Goal: Task Accomplishment & Management: Manage account settings

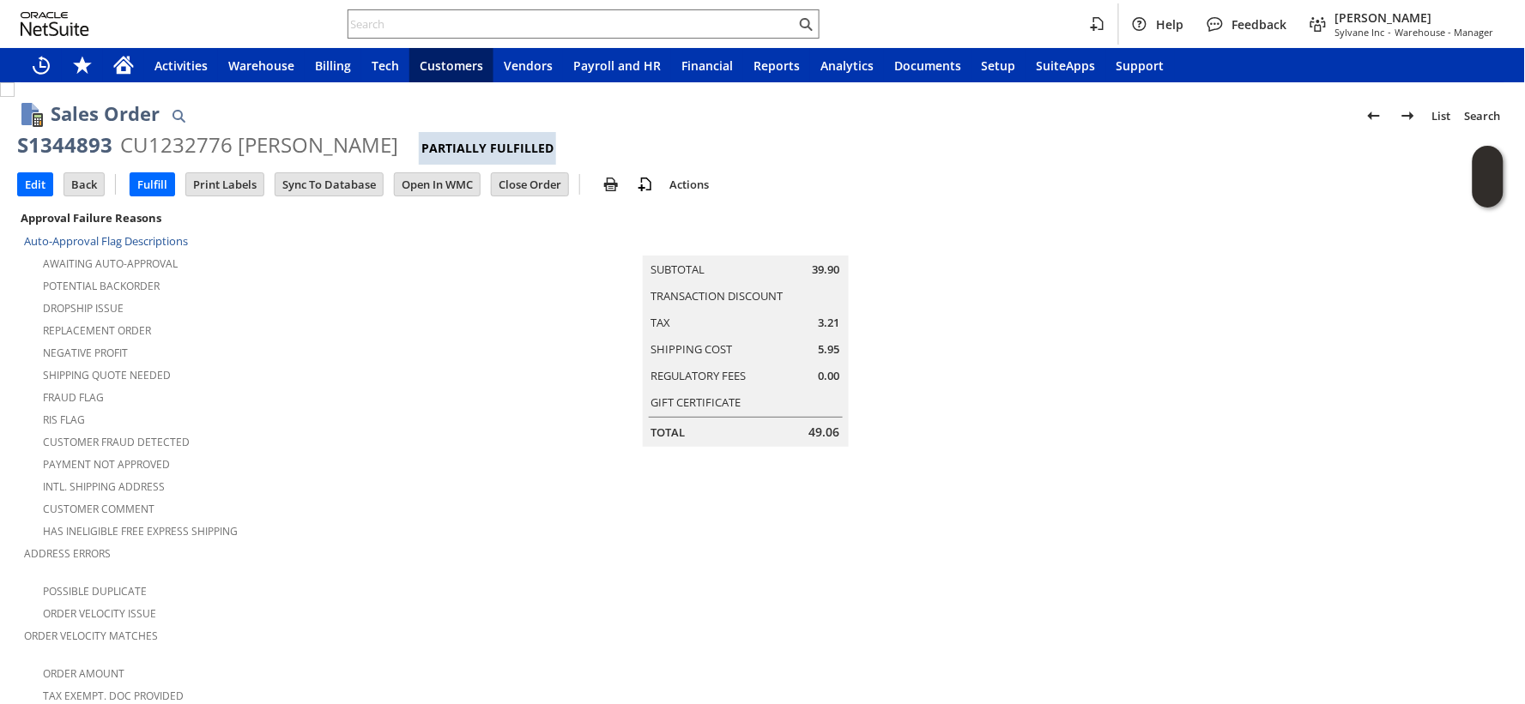
scroll to position [1094, 0]
click at [29, 182] on input "Edit" at bounding box center [35, 184] width 34 height 22
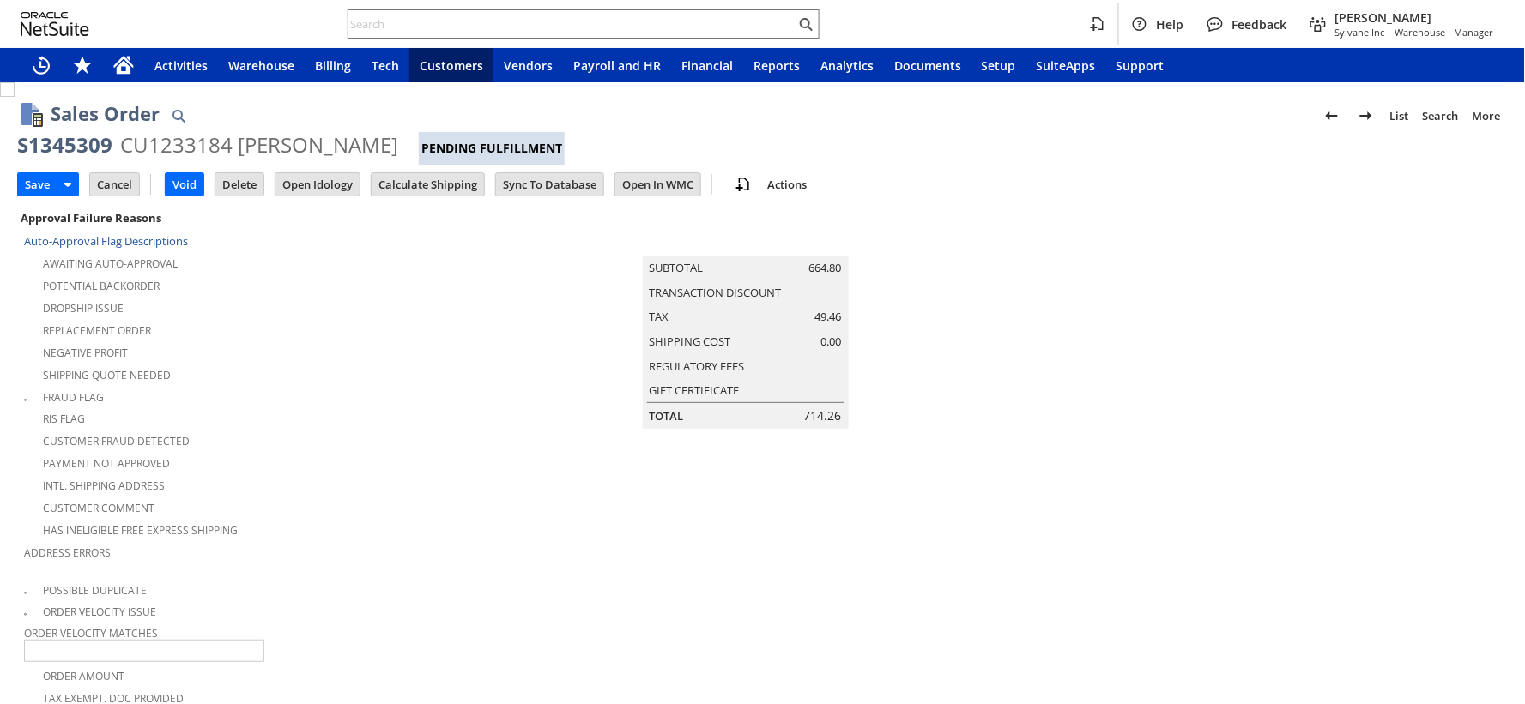
type input "Add"
type input "Copy Previous"
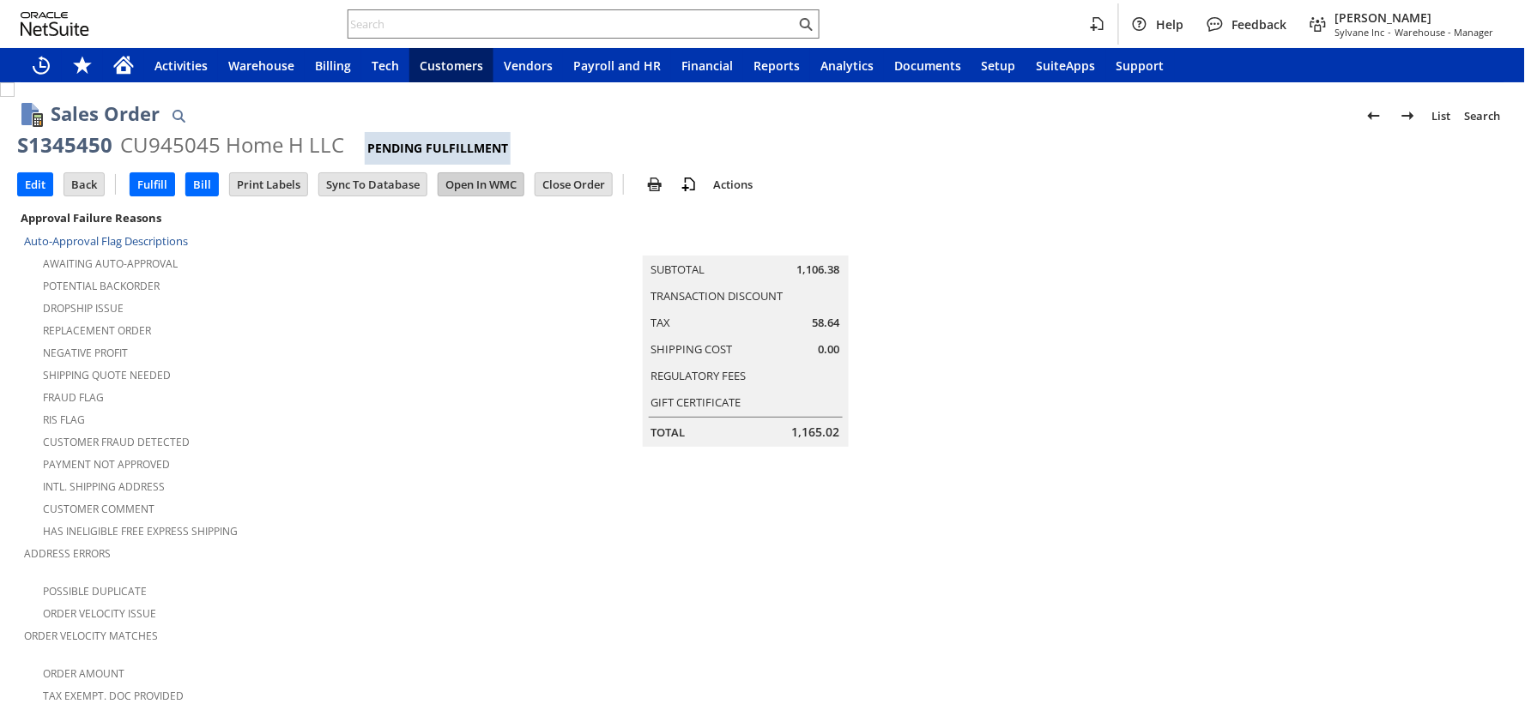
click at [457, 184] on input "Open In WMC" at bounding box center [480, 184] width 85 height 22
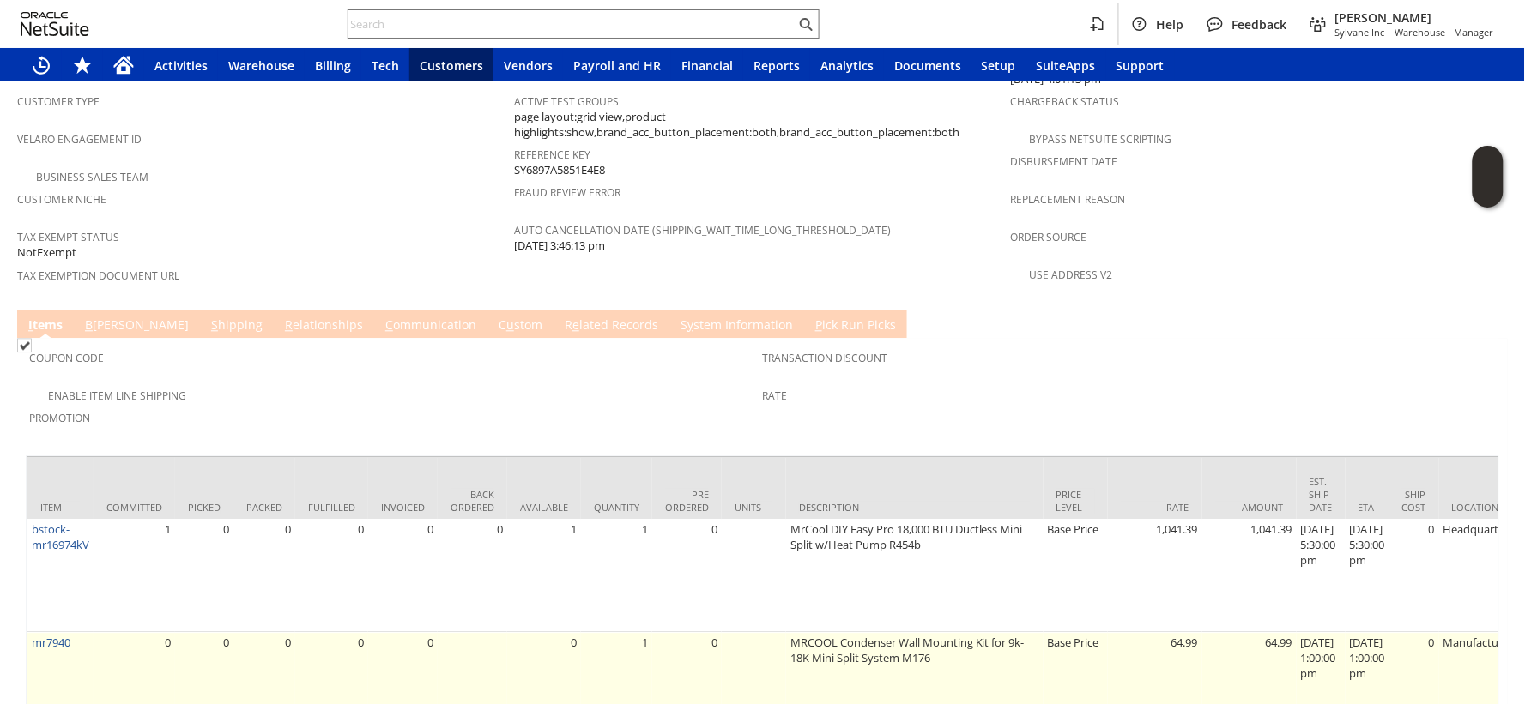
scroll to position [1216, 0]
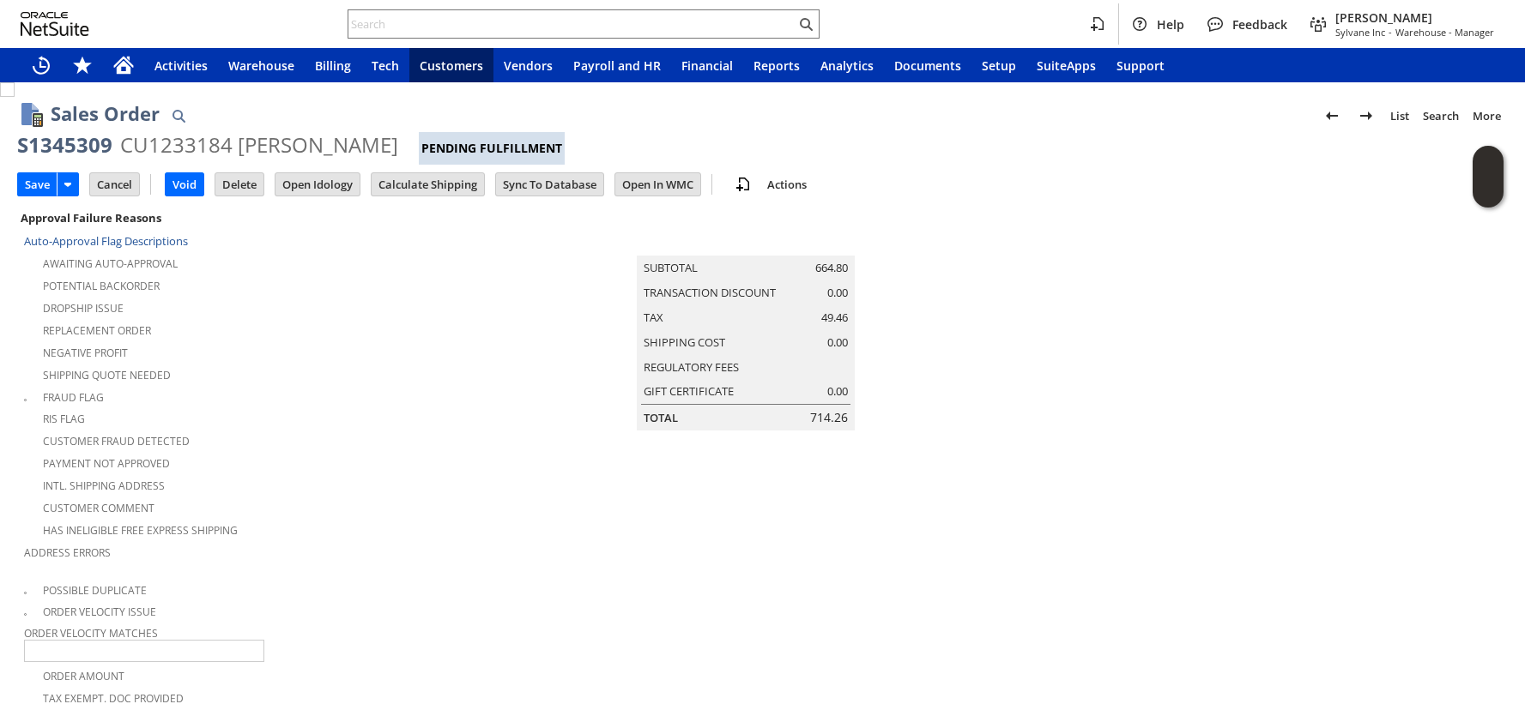
type input "Intelligent Recommendations ⁰"
click at [110, 180] on input "Cancel" at bounding box center [114, 184] width 49 height 22
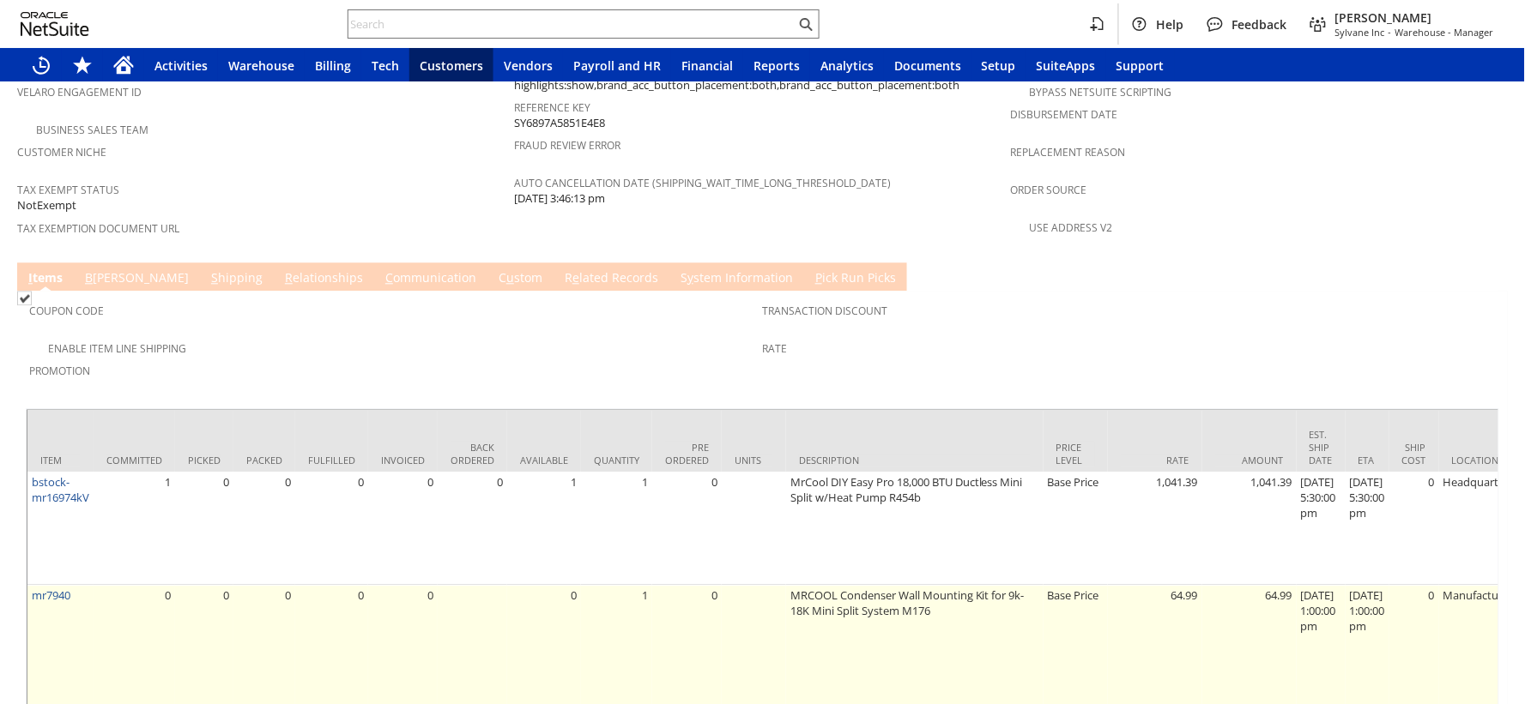
scroll to position [1216, 0]
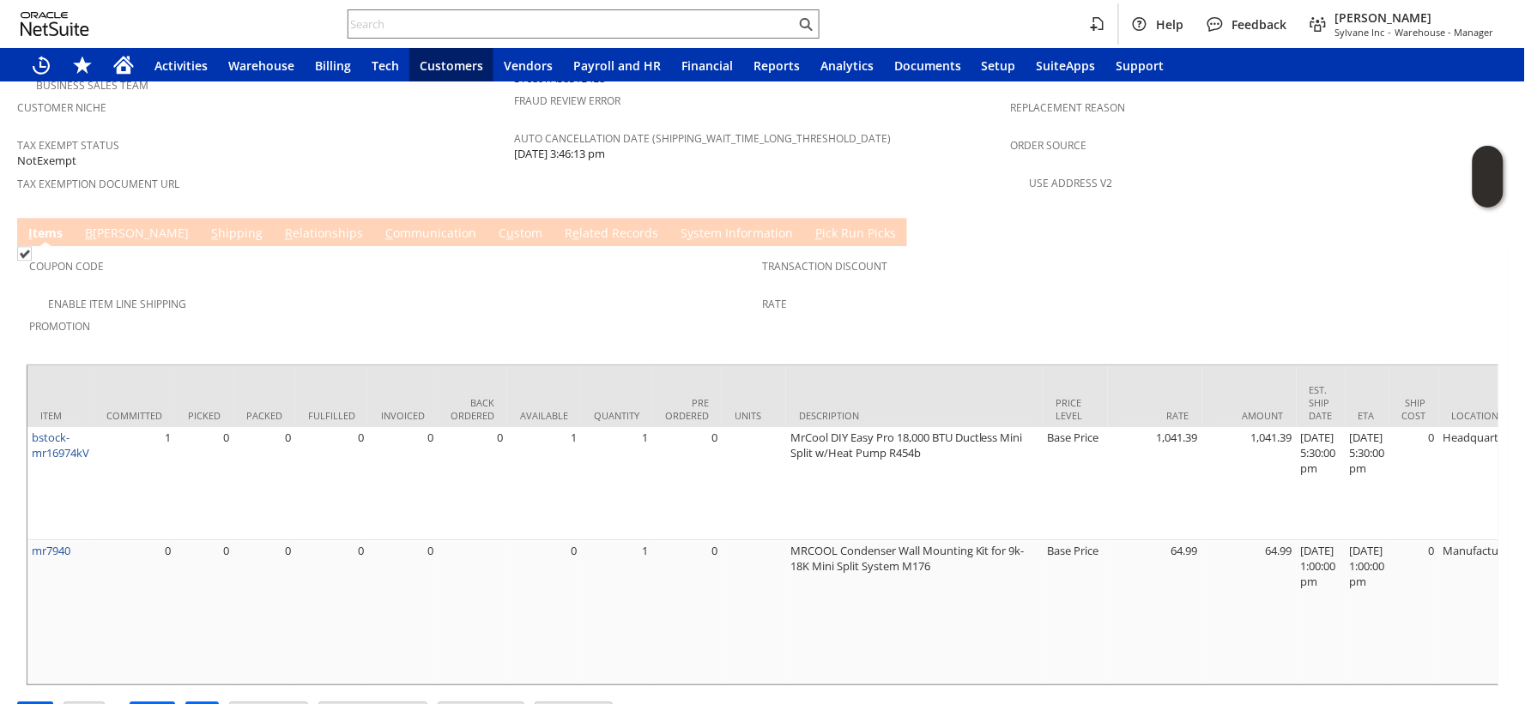
click at [36, 703] on input "Edit" at bounding box center [35, 714] width 34 height 22
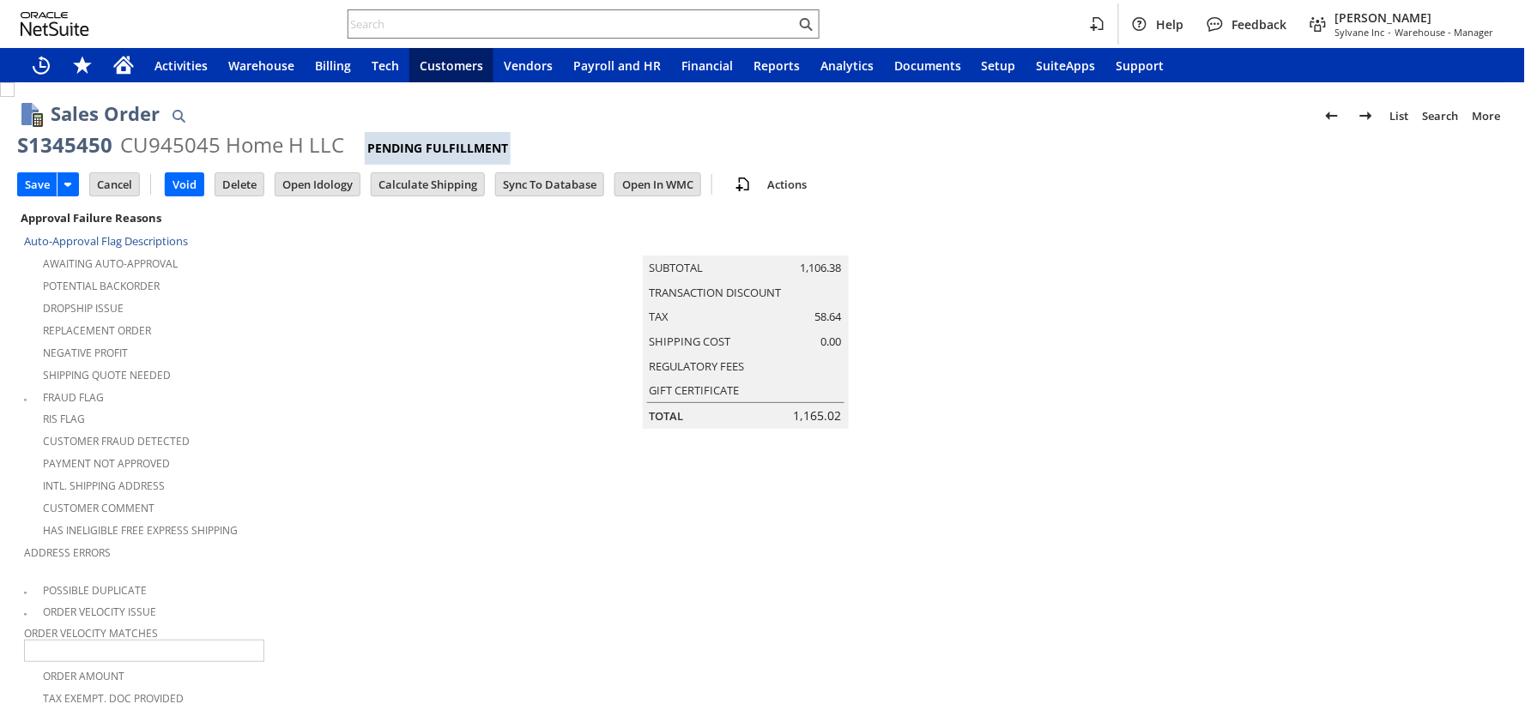
scroll to position [858, 0]
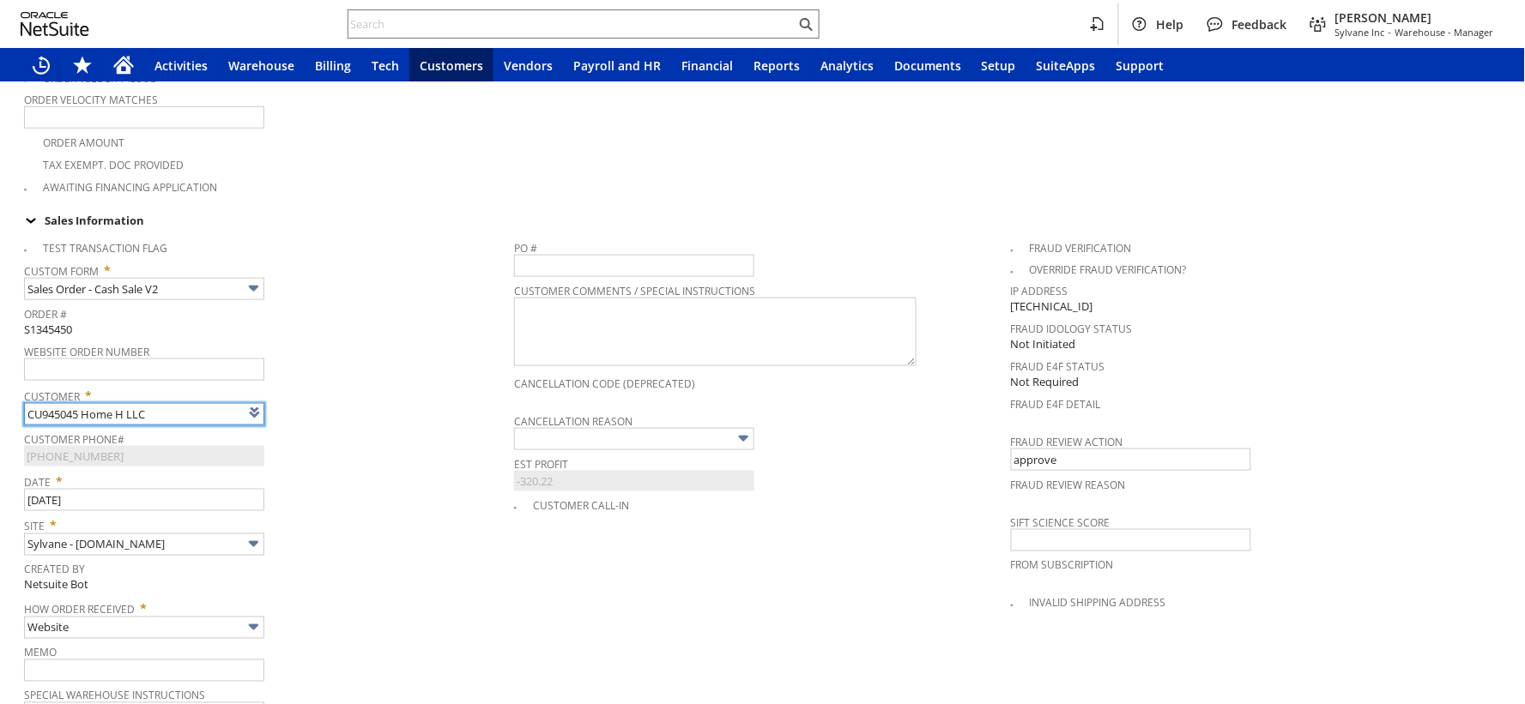
type input "Intelligent Recommendations¹⁰"
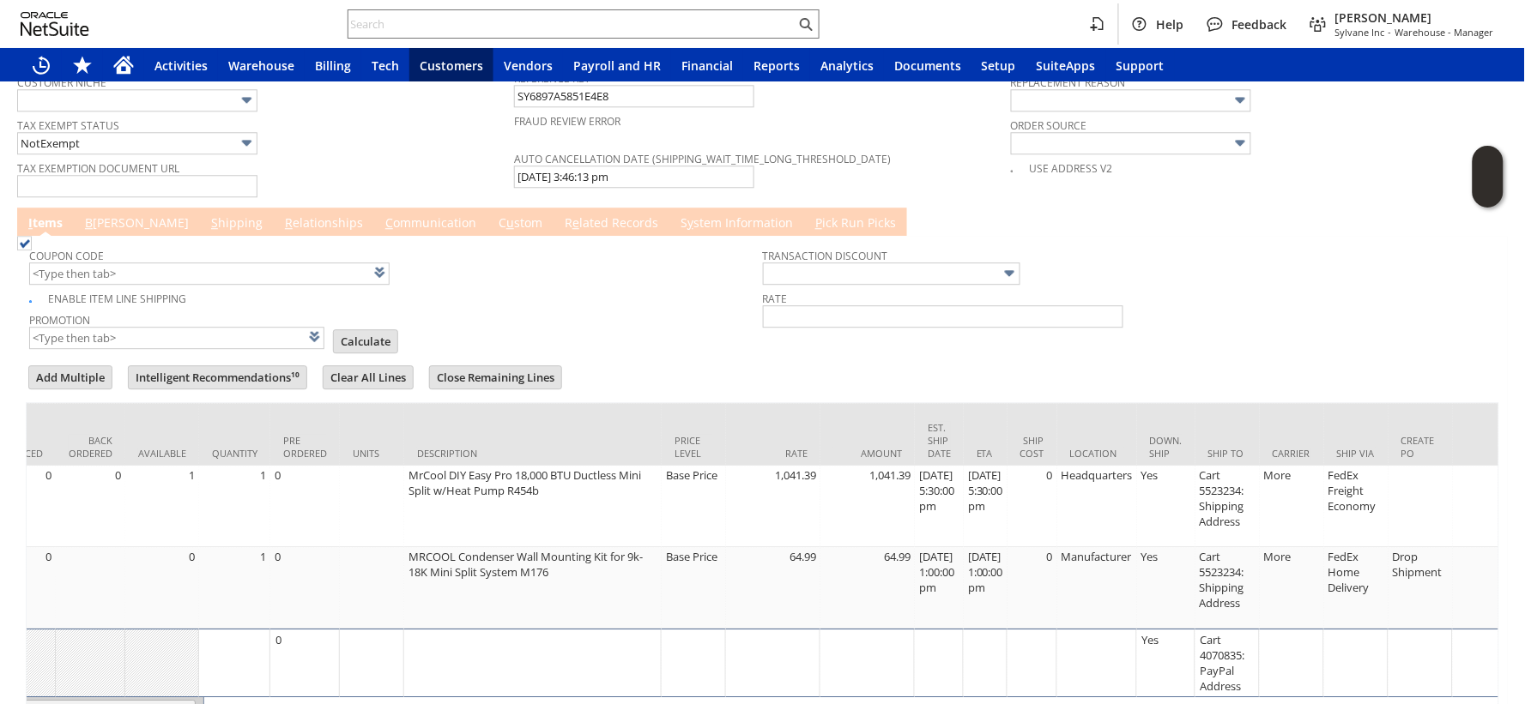
scroll to position [0, 442]
click at [207, 215] on link "S hipping" at bounding box center [237, 224] width 60 height 19
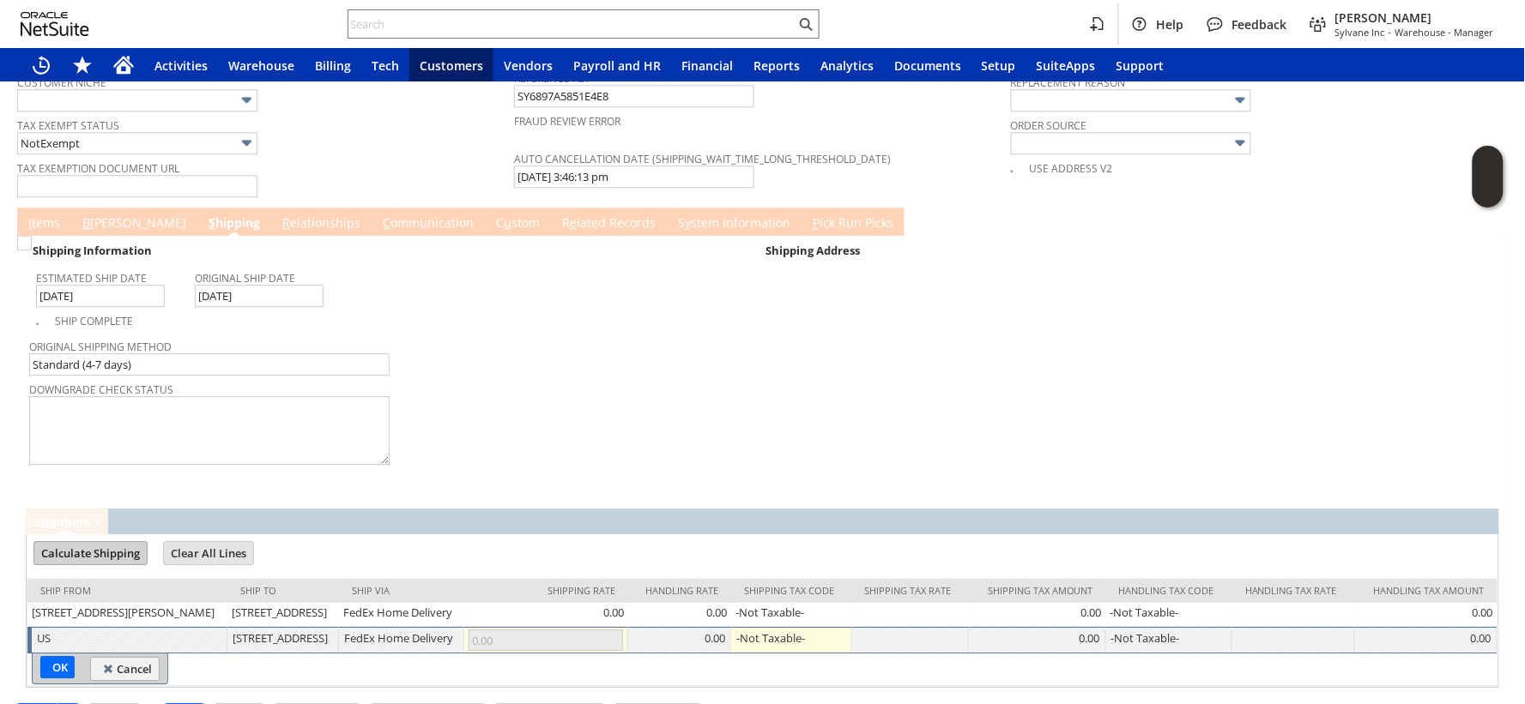
click at [69, 542] on input "Calculate Shipping" at bounding box center [90, 553] width 112 height 22
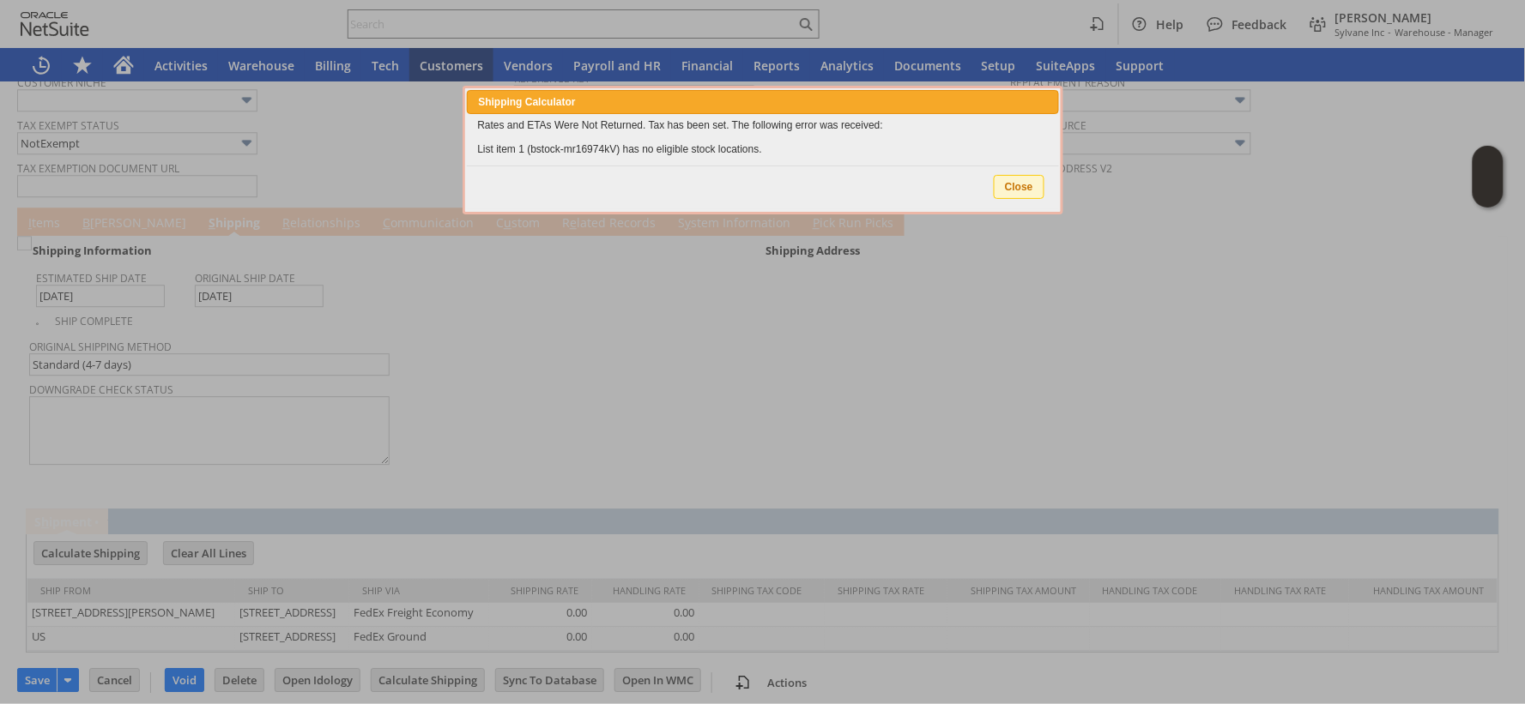
click at [1024, 182] on span "Close" at bounding box center [1019, 187] width 49 height 22
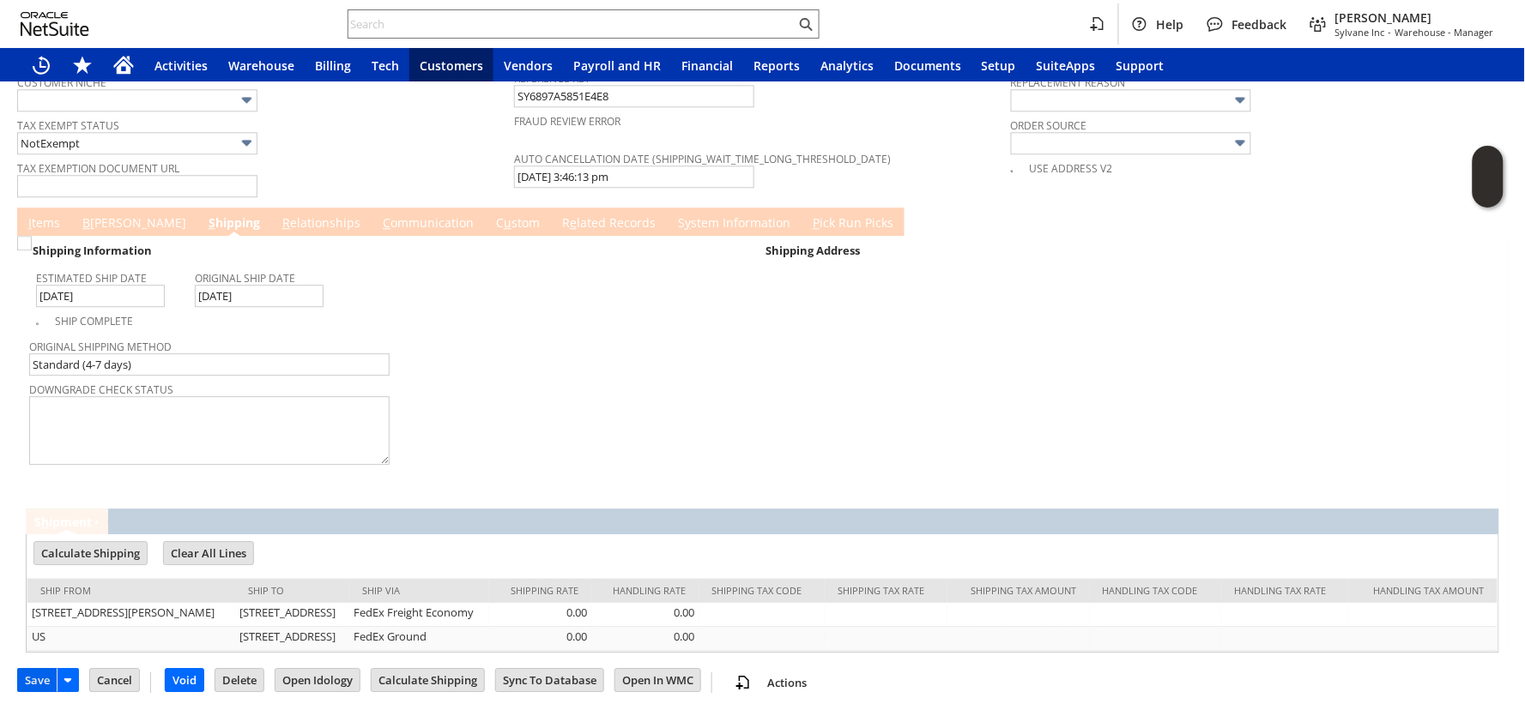
click at [37, 685] on input "Save" at bounding box center [37, 680] width 39 height 22
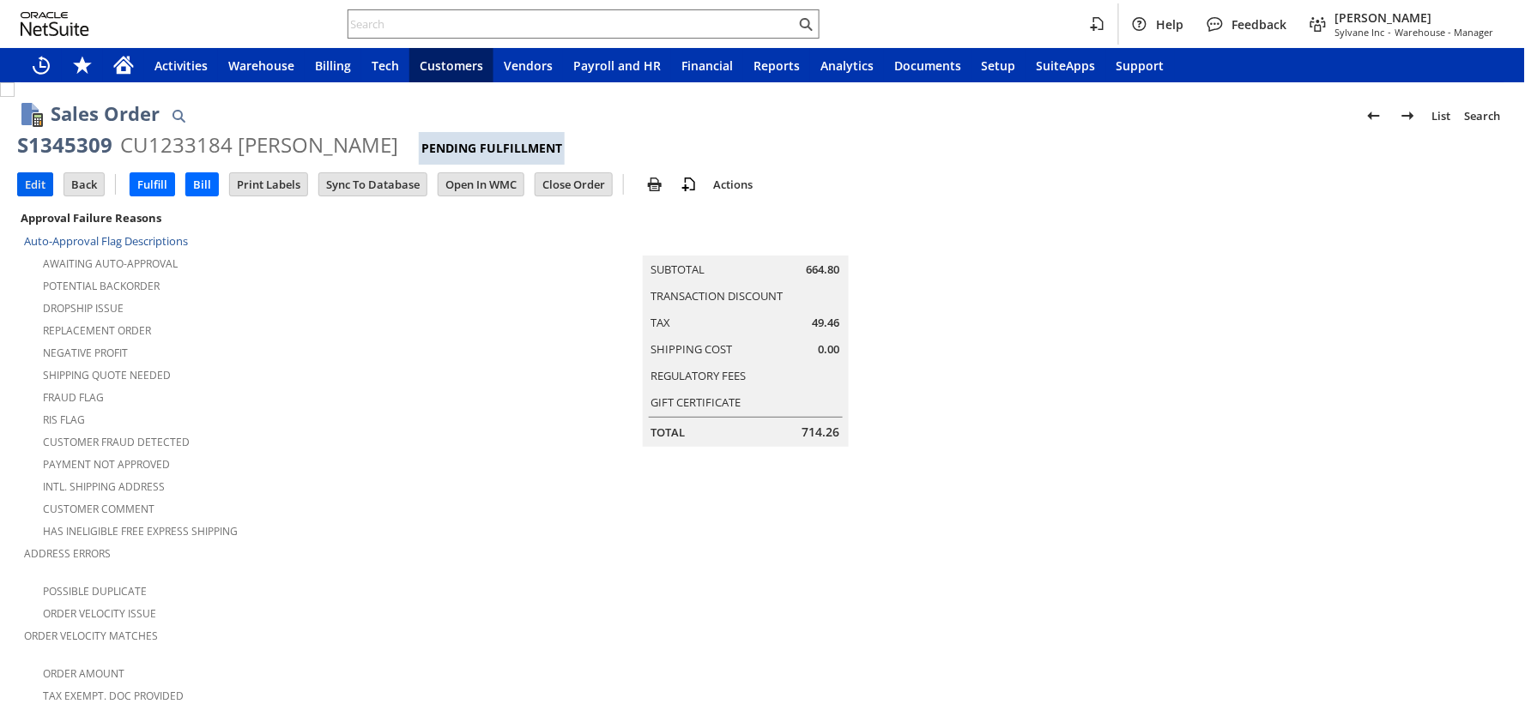
click at [41, 180] on input "Edit" at bounding box center [35, 184] width 34 height 22
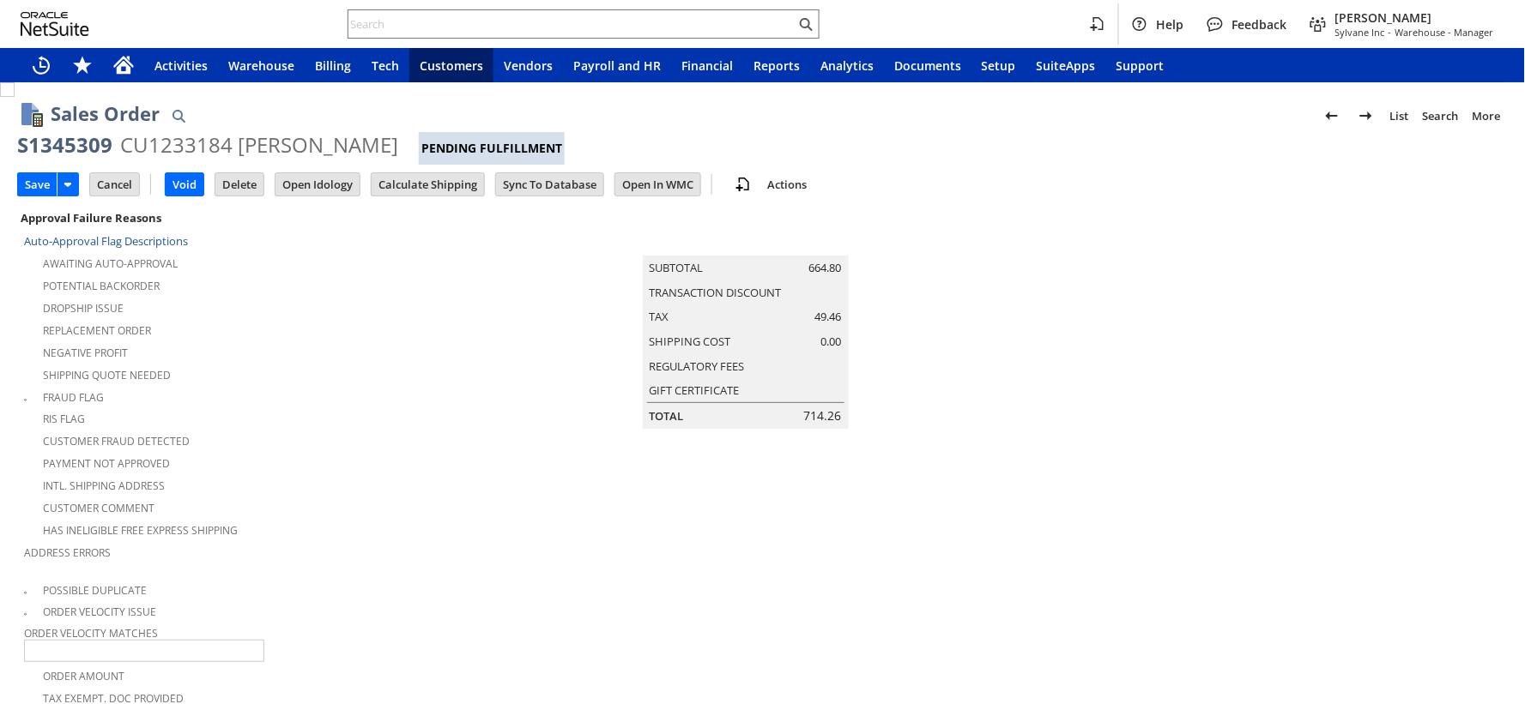
scroll to position [1098, 0]
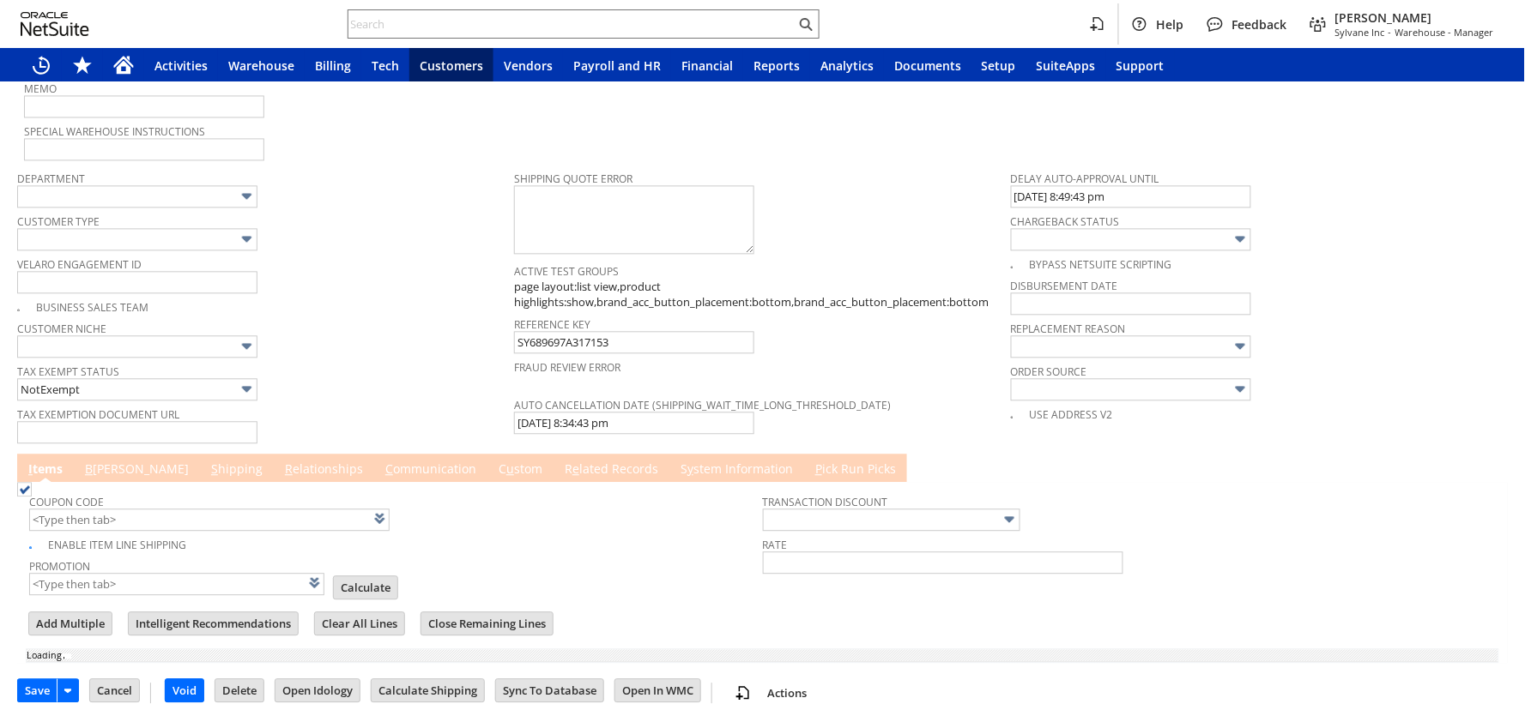
type input "Add"
type input "Copy Previous"
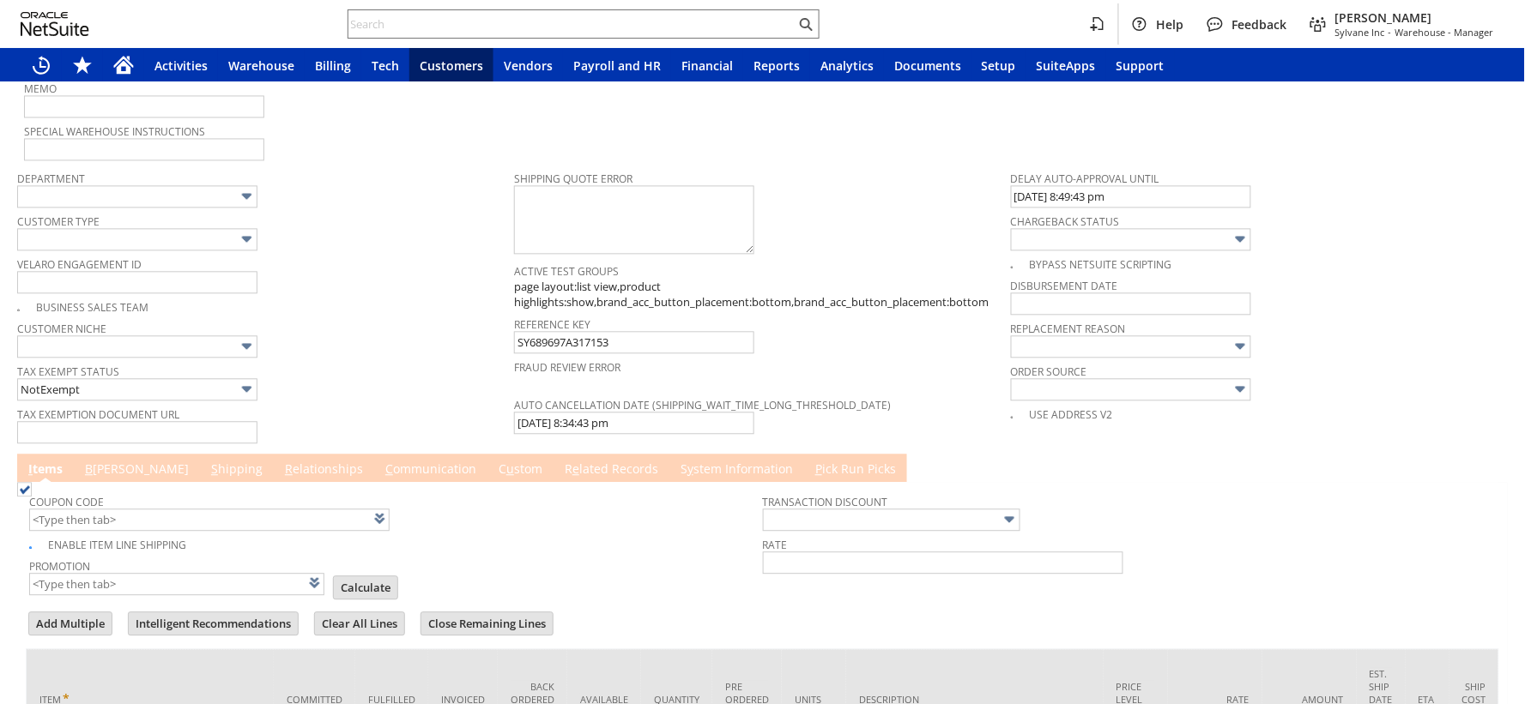
scroll to position [1360, 0]
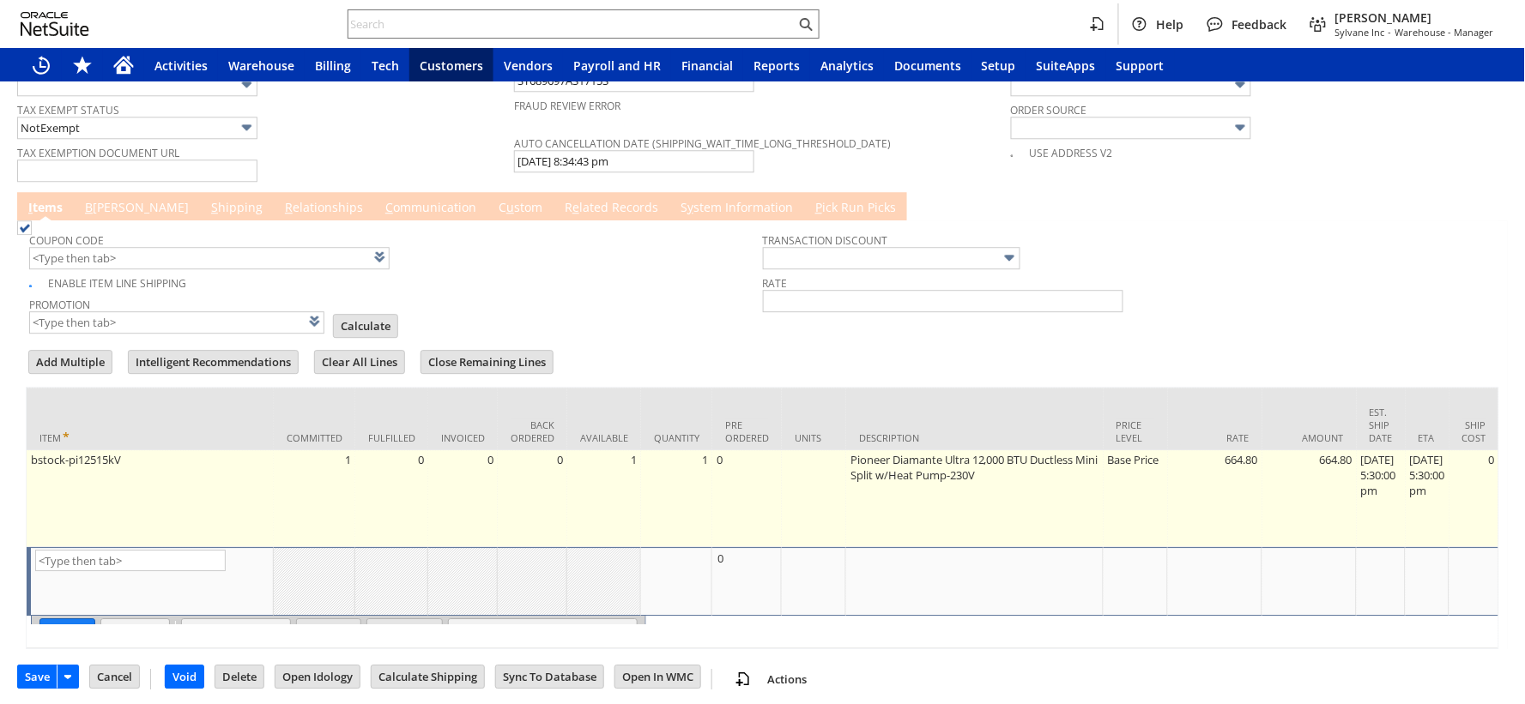
type input "Intelligent Recommendations ⁰"
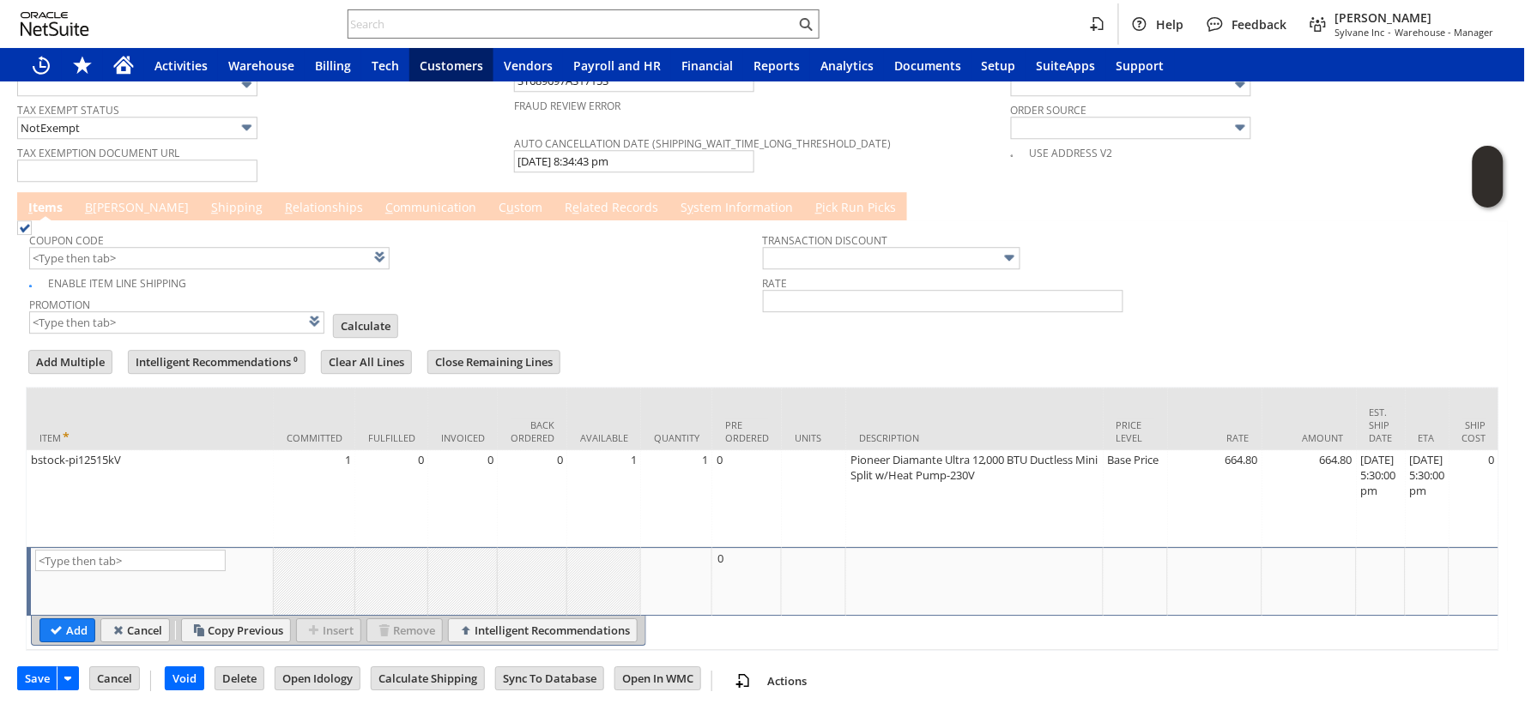
click at [207, 199] on link "S hipping" at bounding box center [237, 208] width 60 height 19
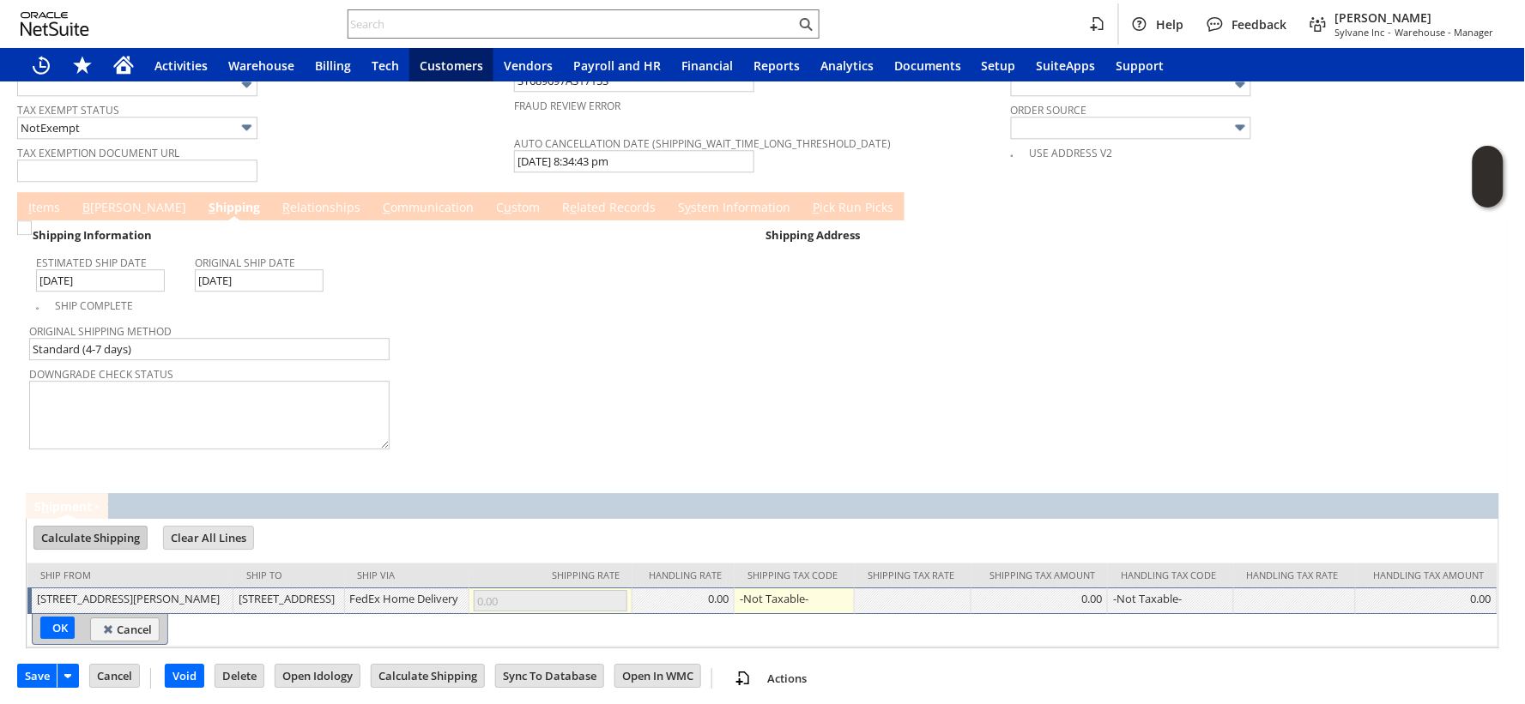
click at [75, 527] on input "Calculate Shipping" at bounding box center [90, 538] width 112 height 22
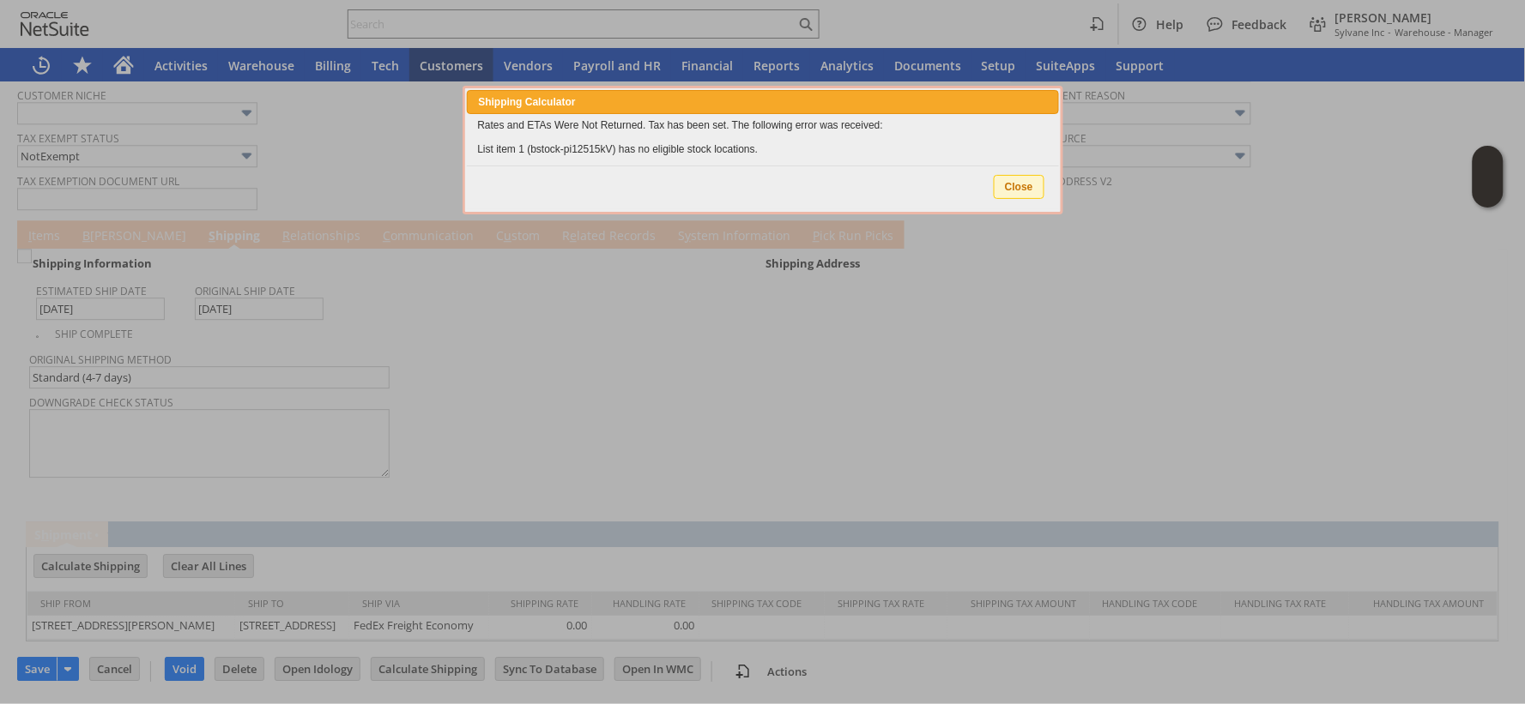
scroll to position [1332, 0]
click at [1011, 185] on span "Close" at bounding box center [1019, 187] width 49 height 22
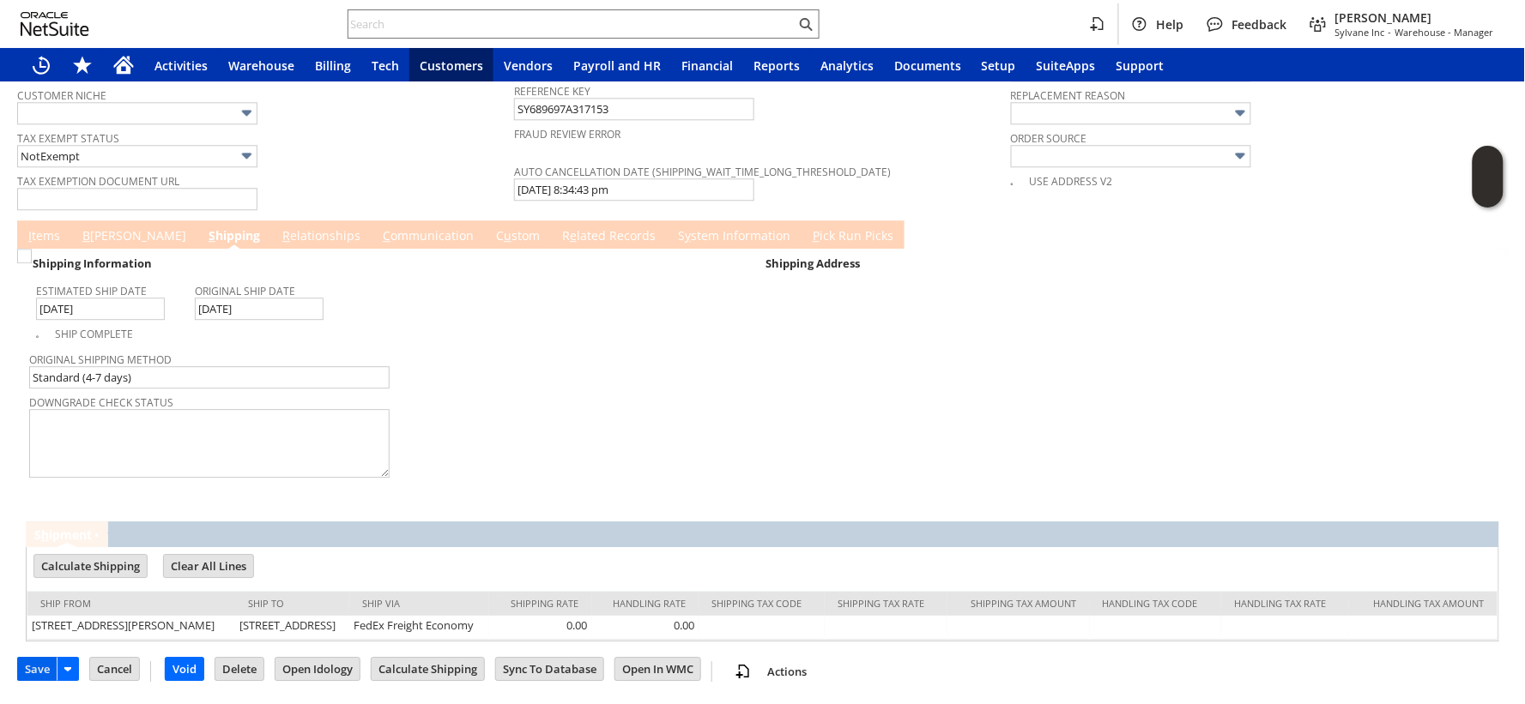
click at [27, 669] on input "Save" at bounding box center [37, 669] width 39 height 22
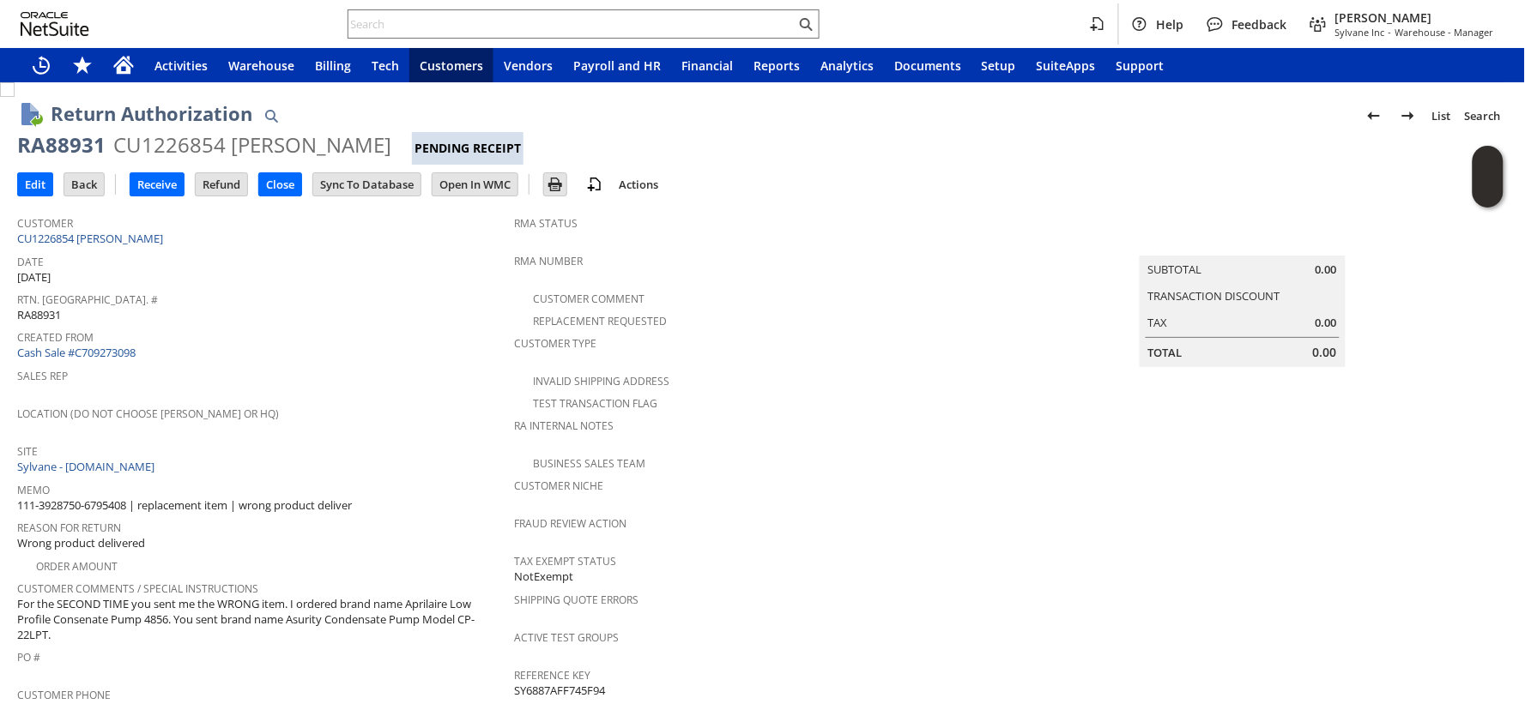
click at [366, 372] on span "Sales Rep" at bounding box center [261, 374] width 488 height 20
